Goal: Task Accomplishment & Management: Manage account settings

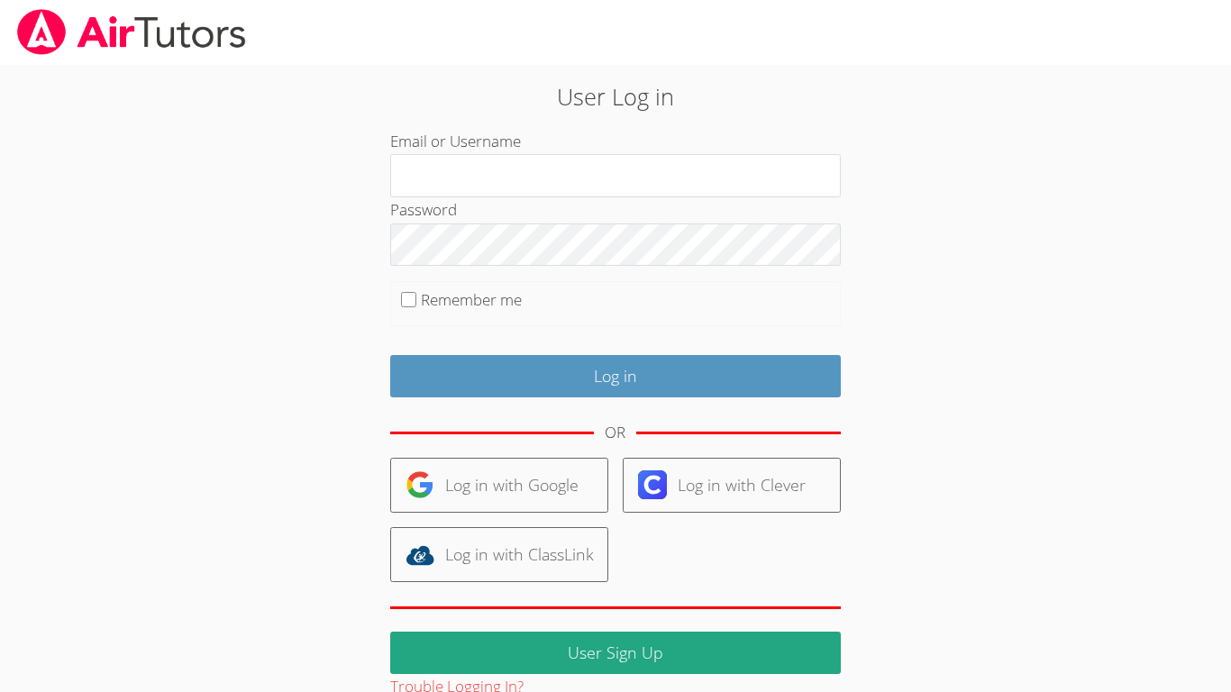
scroll to position [35, 0]
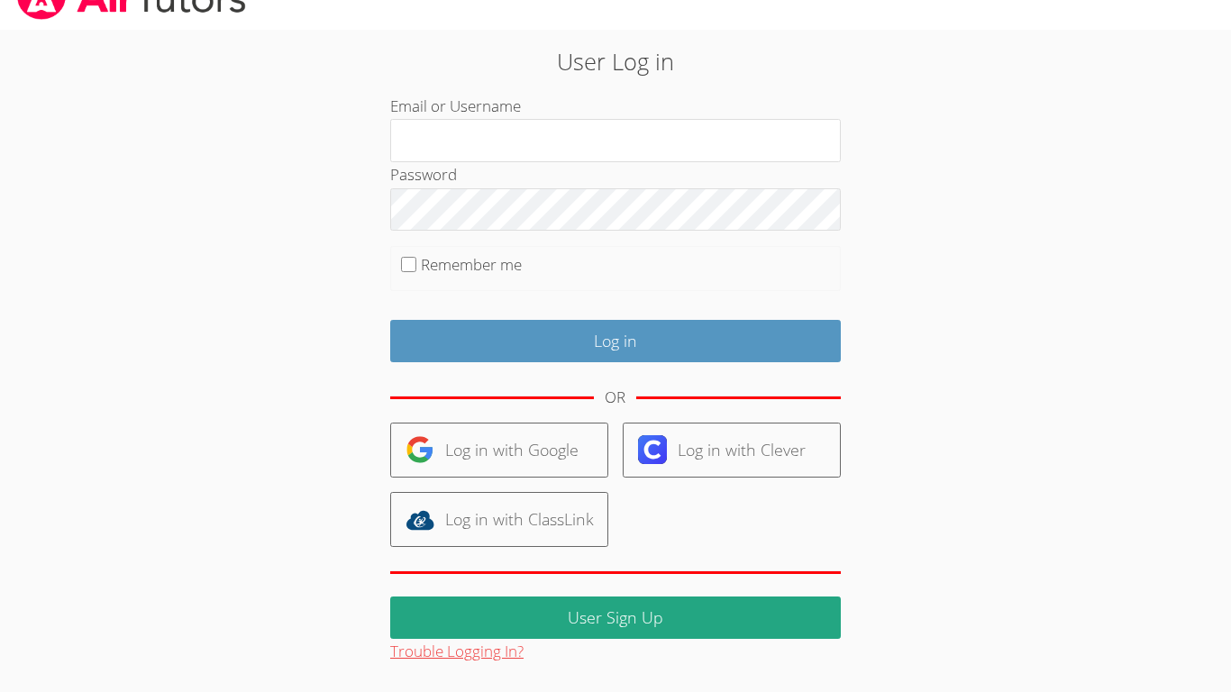
click at [471, 662] on button "Trouble Logging In?" at bounding box center [456, 652] width 133 height 26
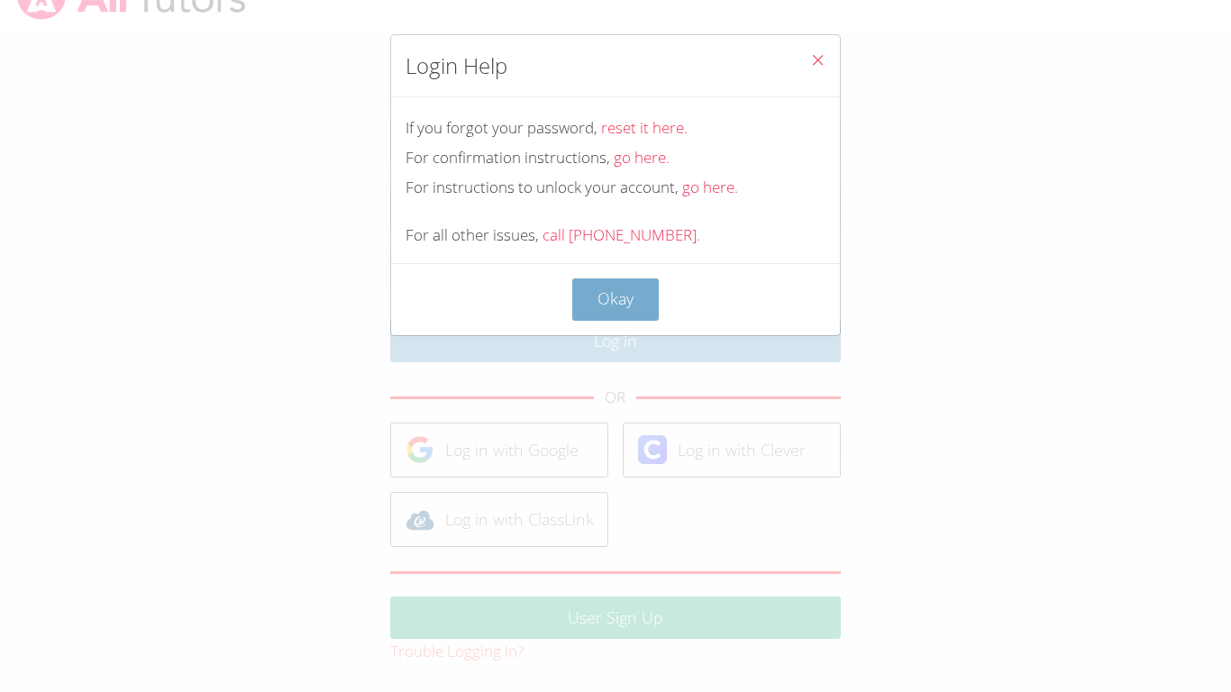
click at [632, 296] on button "Okay" at bounding box center [615, 299] width 87 height 42
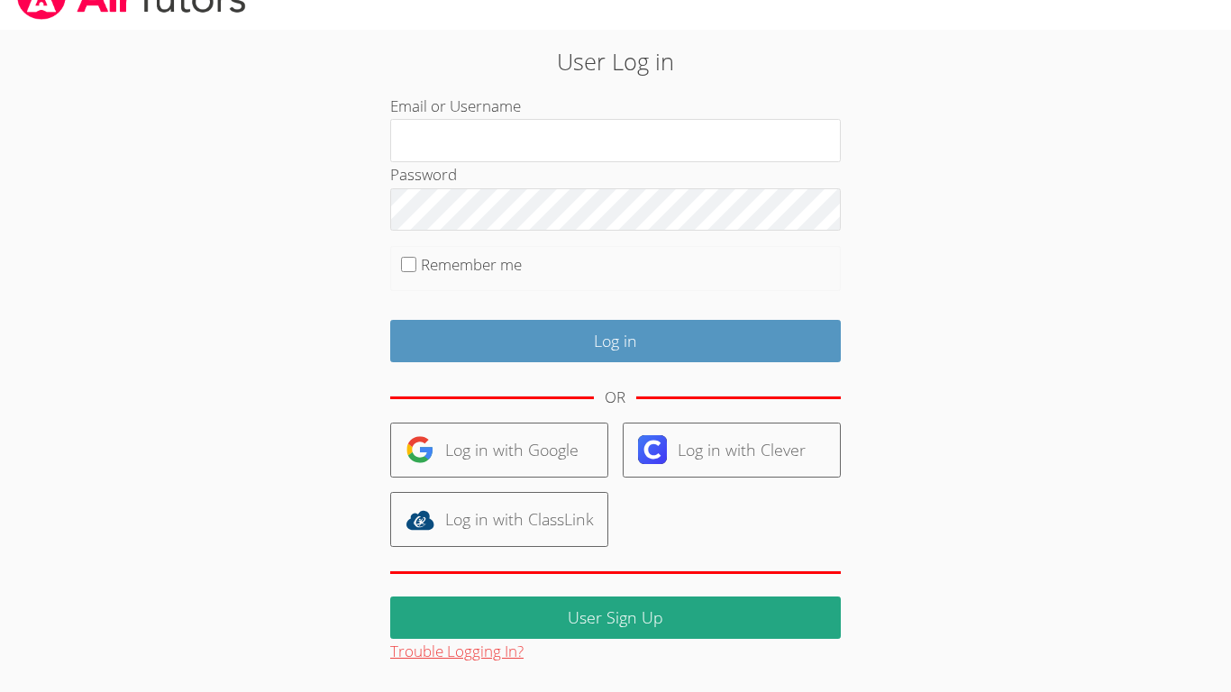
click at [472, 654] on button "Trouble Logging In?" at bounding box center [456, 652] width 133 height 26
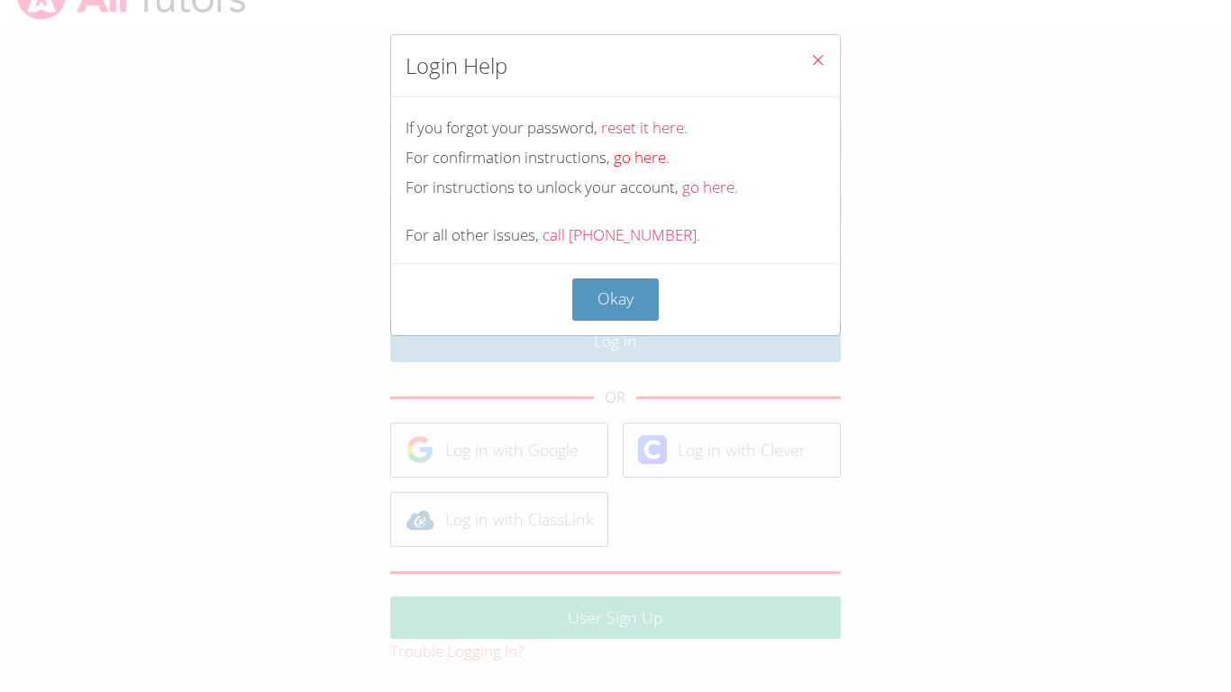
click at [632, 163] on link "go here." at bounding box center [642, 157] width 56 height 21
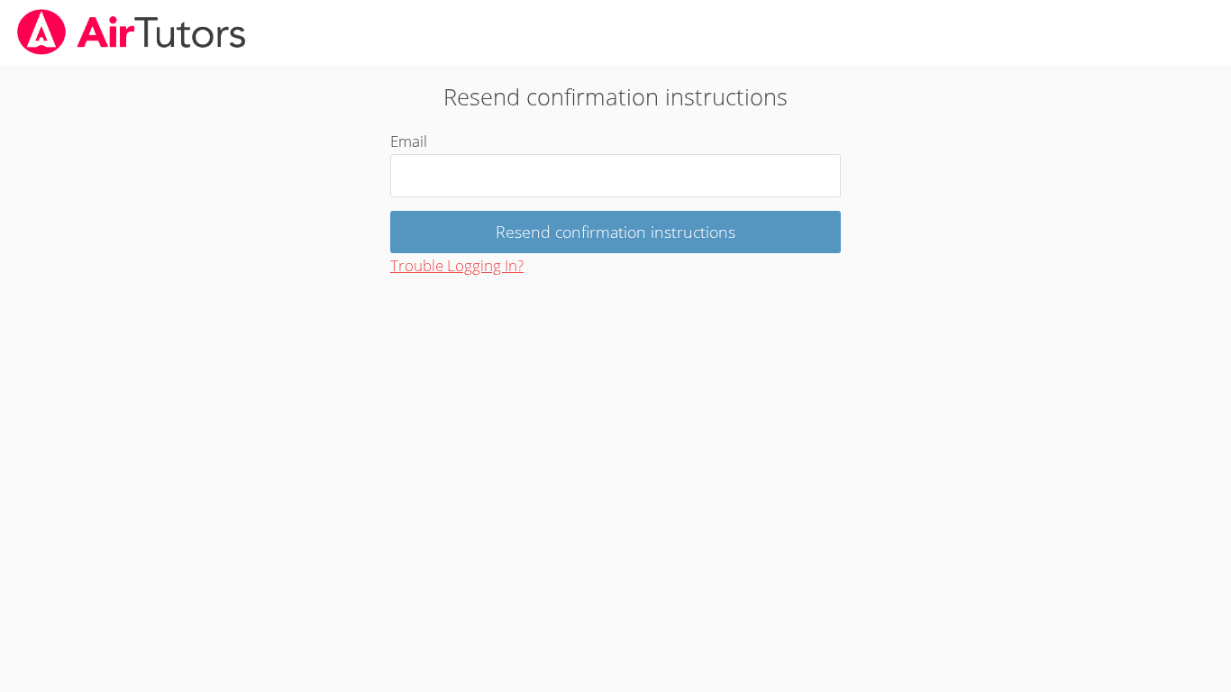
click at [452, 273] on button "Trouble Logging In?" at bounding box center [456, 266] width 133 height 26
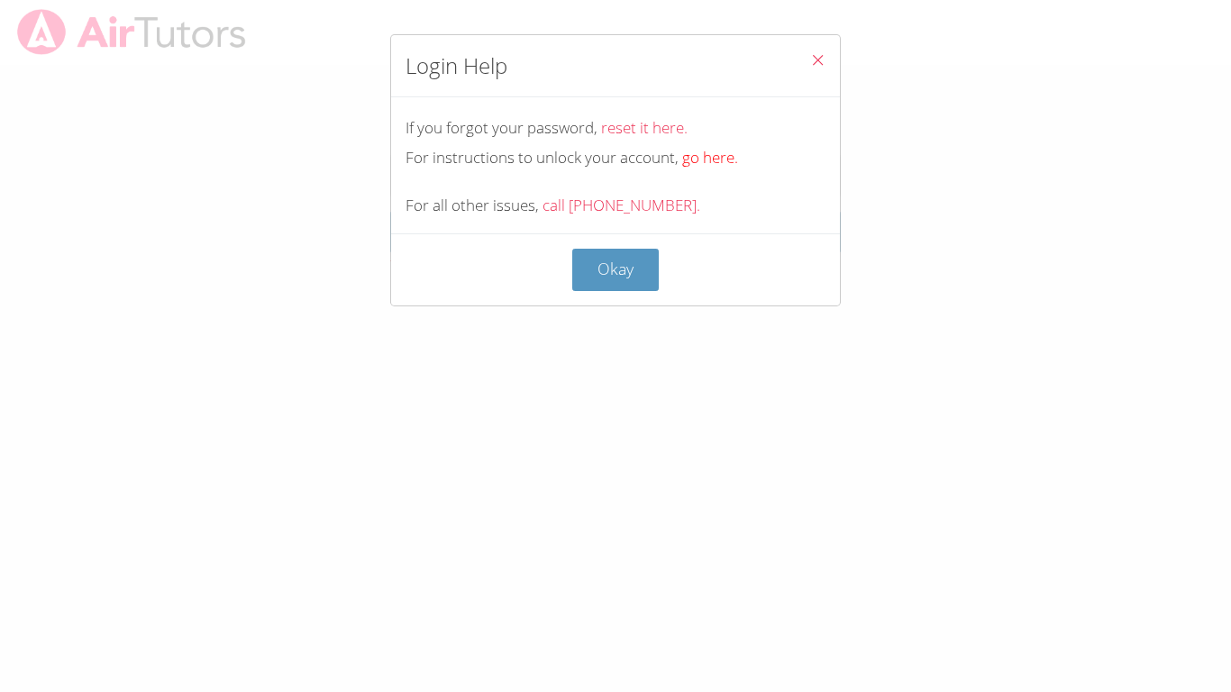
click at [701, 162] on link "go here." at bounding box center [710, 157] width 56 height 21
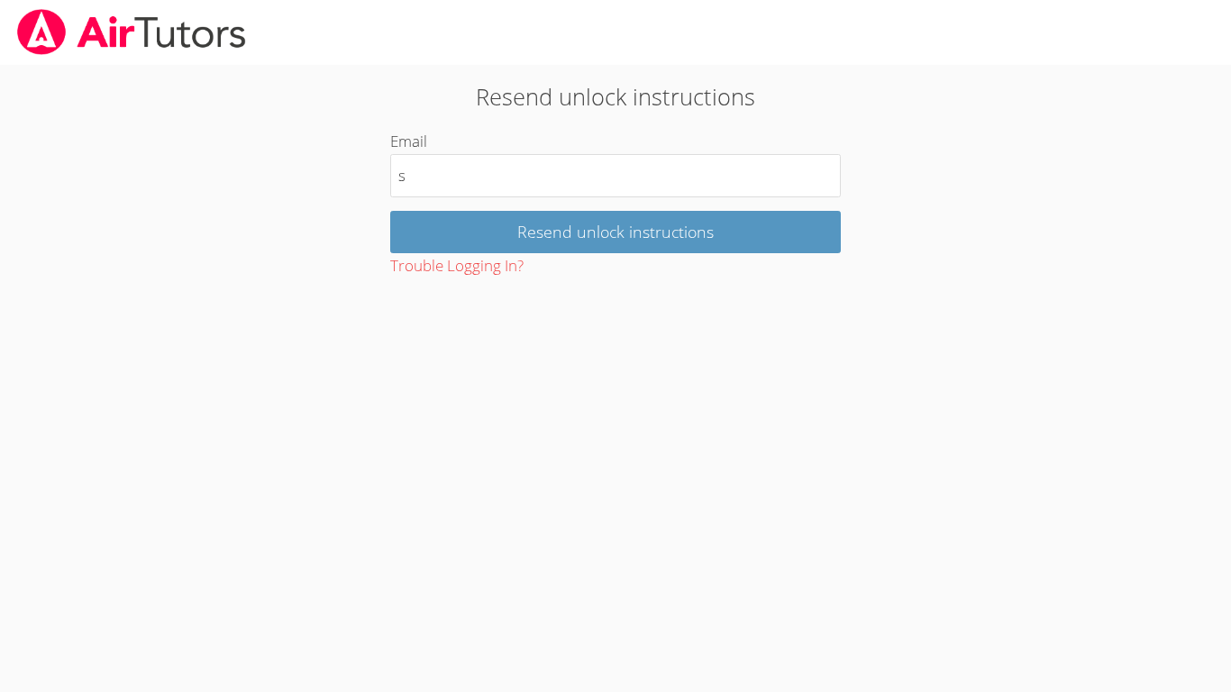
type input "s"
